Goal: Information Seeking & Learning: Find specific fact

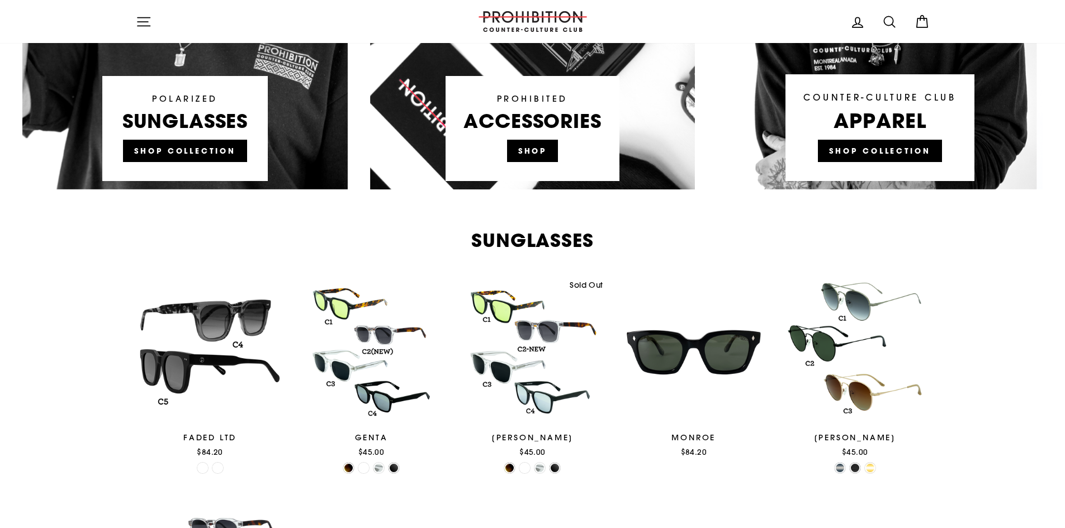
scroll to position [1286, 0]
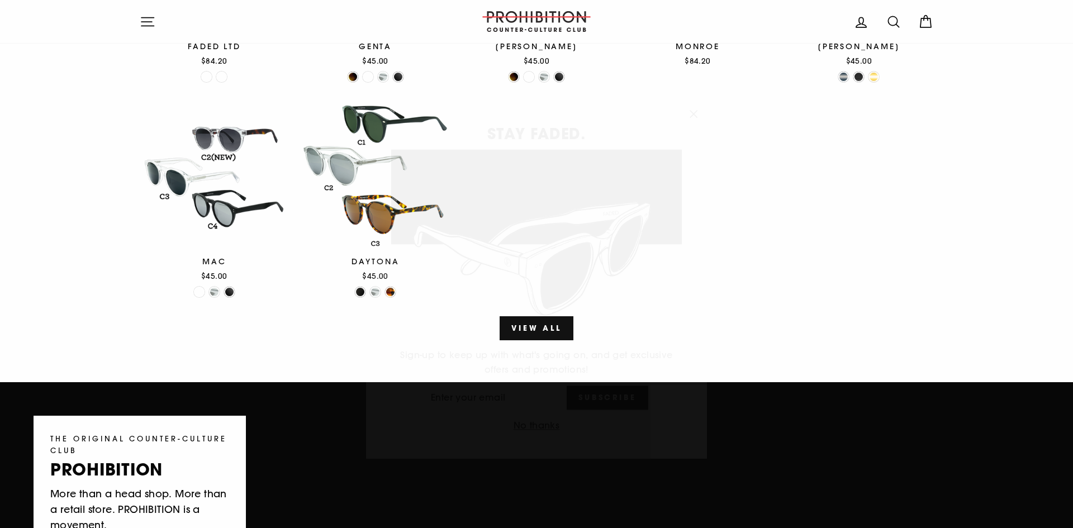
click at [691, 98] on icon "button" at bounding box center [694, 99] width 16 height 16
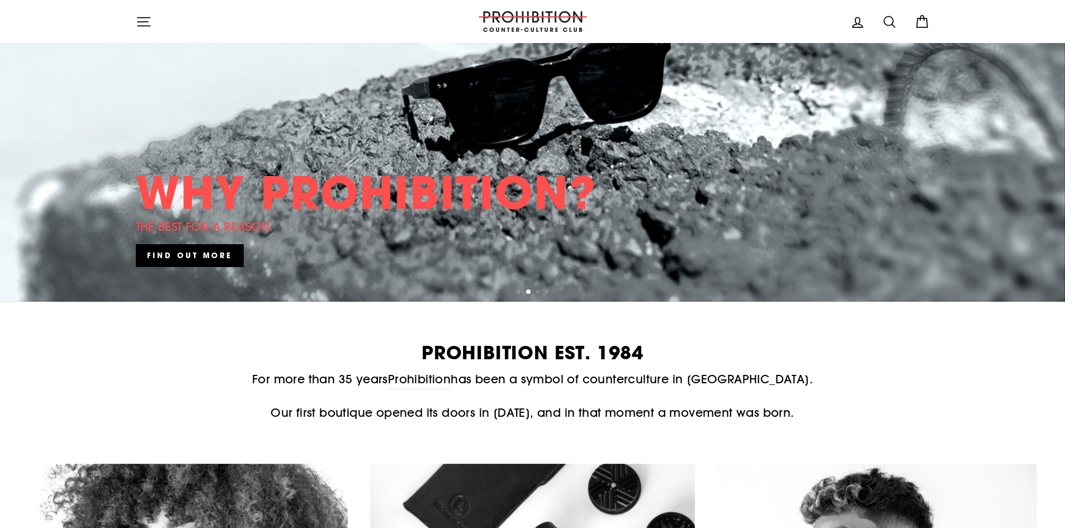
scroll to position [0, 0]
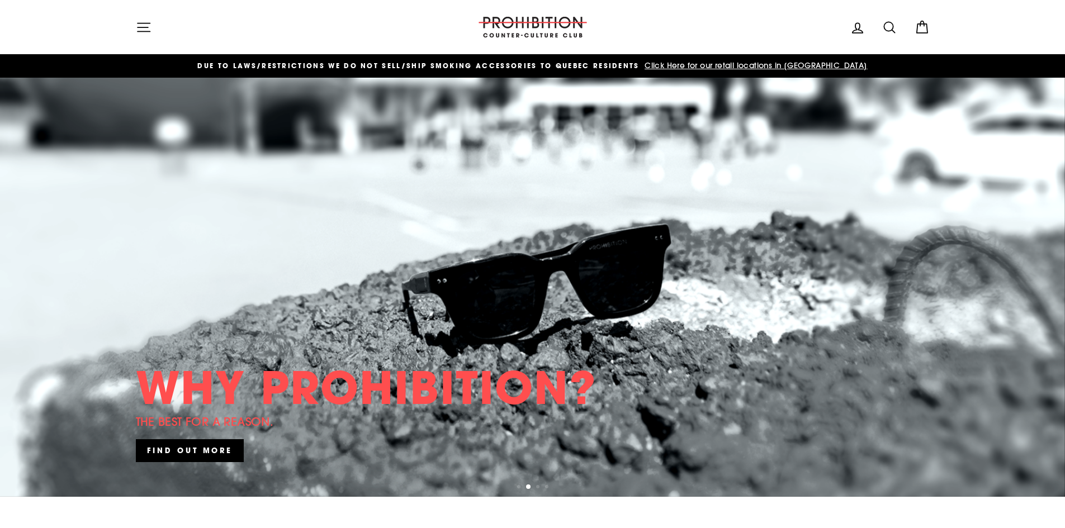
click at [891, 25] on icon at bounding box center [890, 28] width 16 height 16
type input "insecticide"
click at [136, 8] on button "Search" at bounding box center [148, 26] width 24 height 37
